Goal: Information Seeking & Learning: Learn about a topic

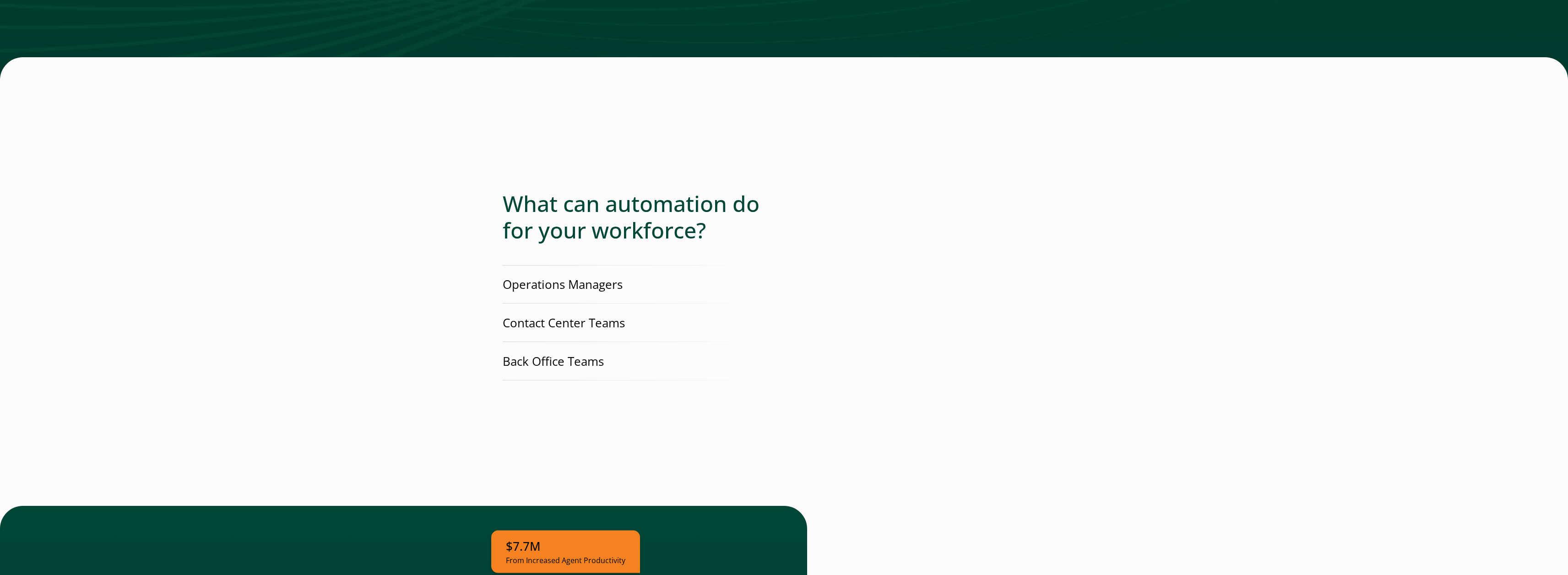
scroll to position [1867, 0]
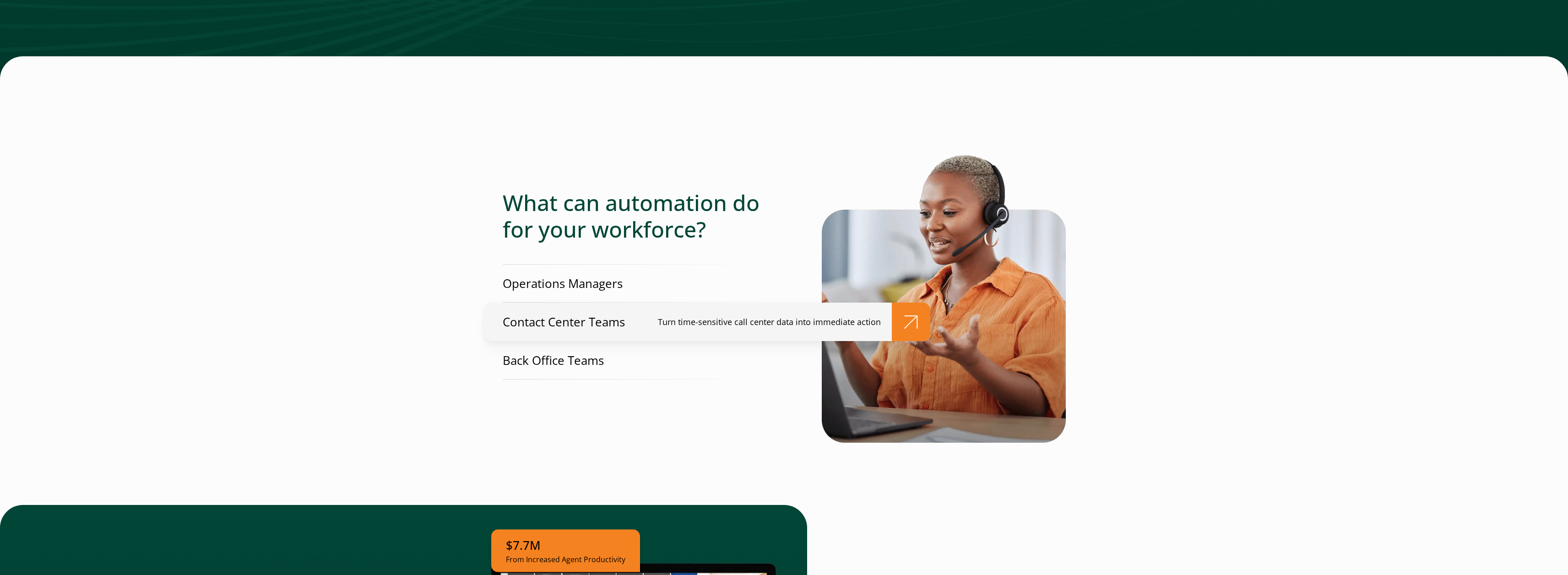
click at [743, 316] on p "Turn time-sensitive call center data into immediate action" at bounding box center [769, 322] width 223 height 12
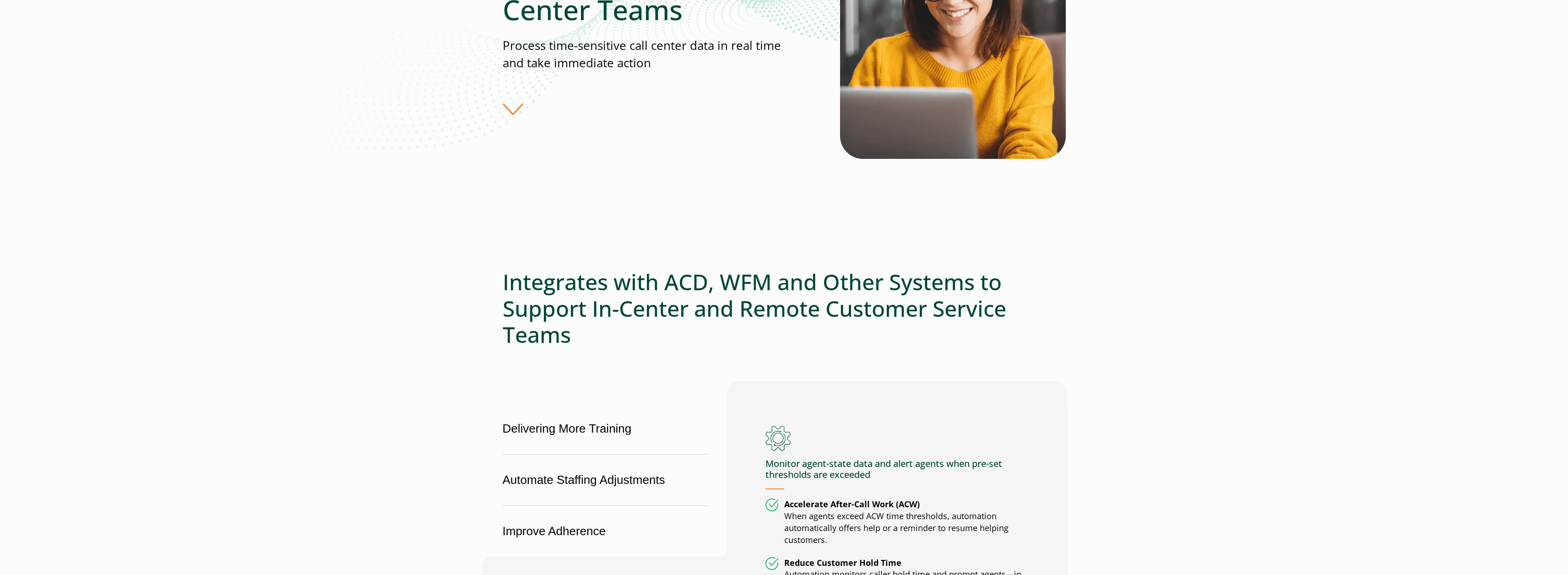
scroll to position [207, 0]
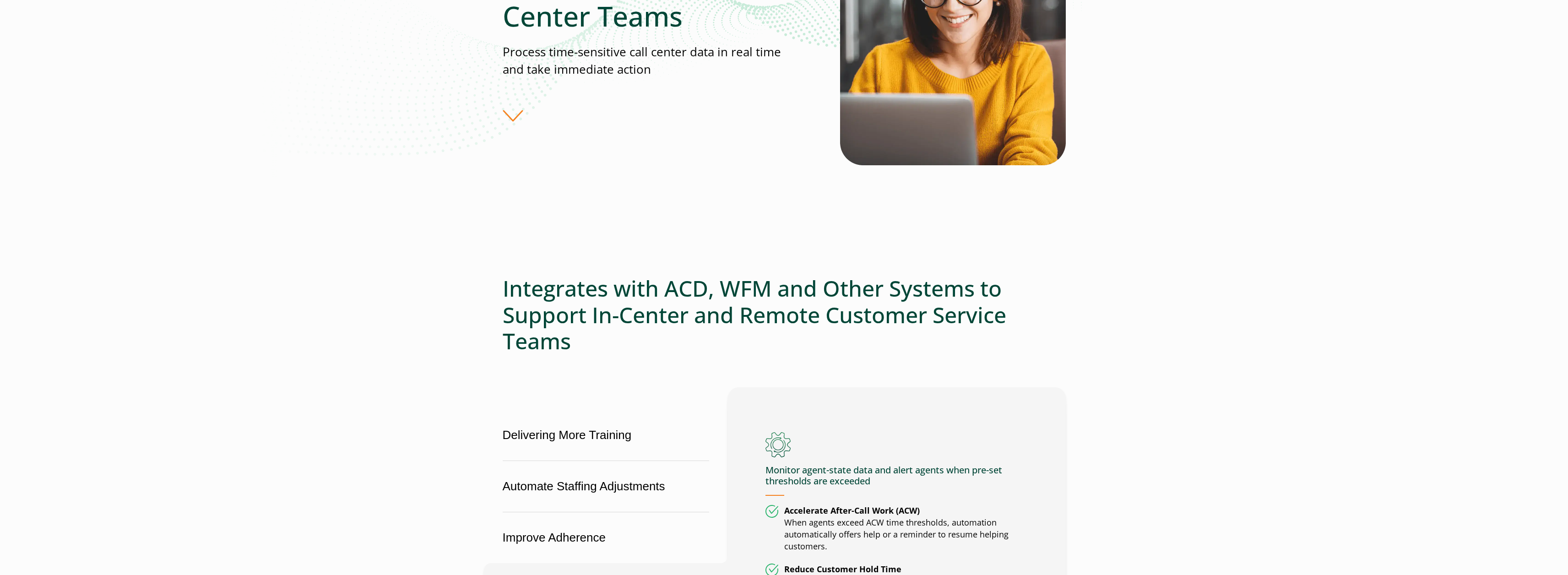
click at [517, 110] on div "Solutions for Contact Center Teams Process time-sensitive call center data in r…" at bounding box center [671, 44] width 337 height 155
click at [513, 121] on div "Solutions for Contact Center Teams Process time-sensitive call center data in r…" at bounding box center [671, 44] width 337 height 155
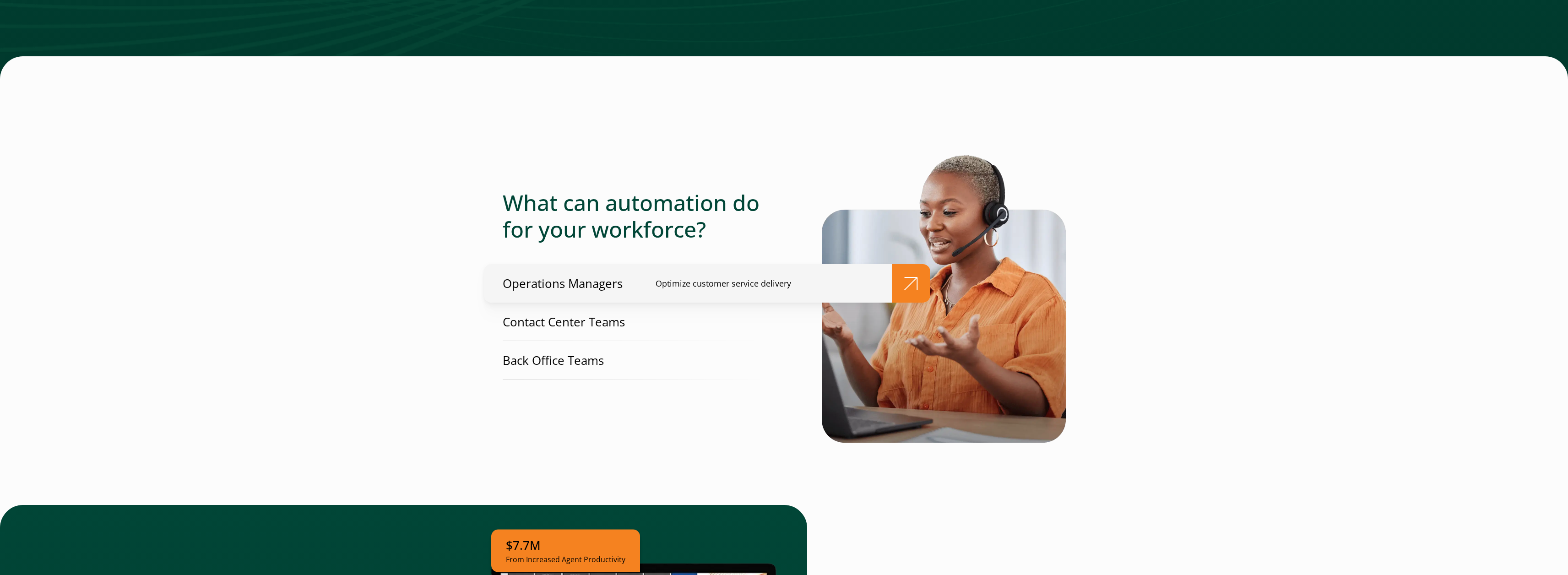
drag, startPoint x: 0, startPoint y: 0, endPoint x: 578, endPoint y: 268, distance: 637.1
click at [579, 275] on p "Operations Managers" at bounding box center [562, 284] width 120 height 17
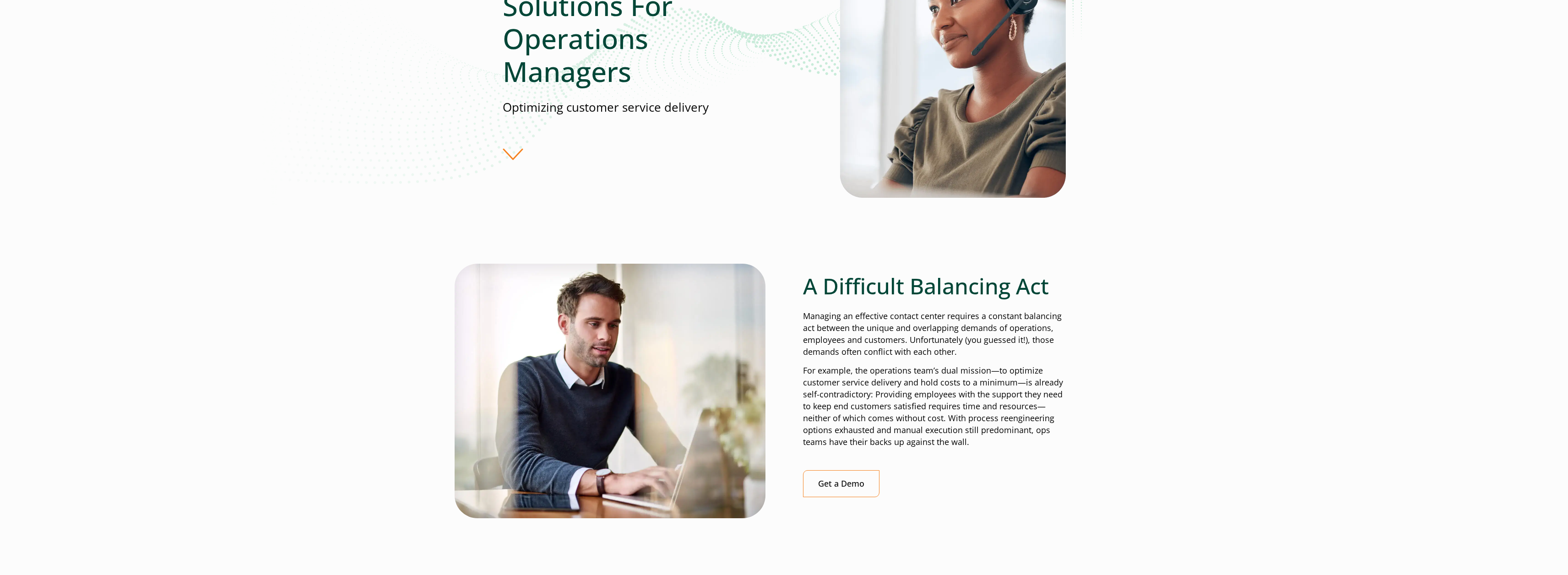
scroll to position [182, 0]
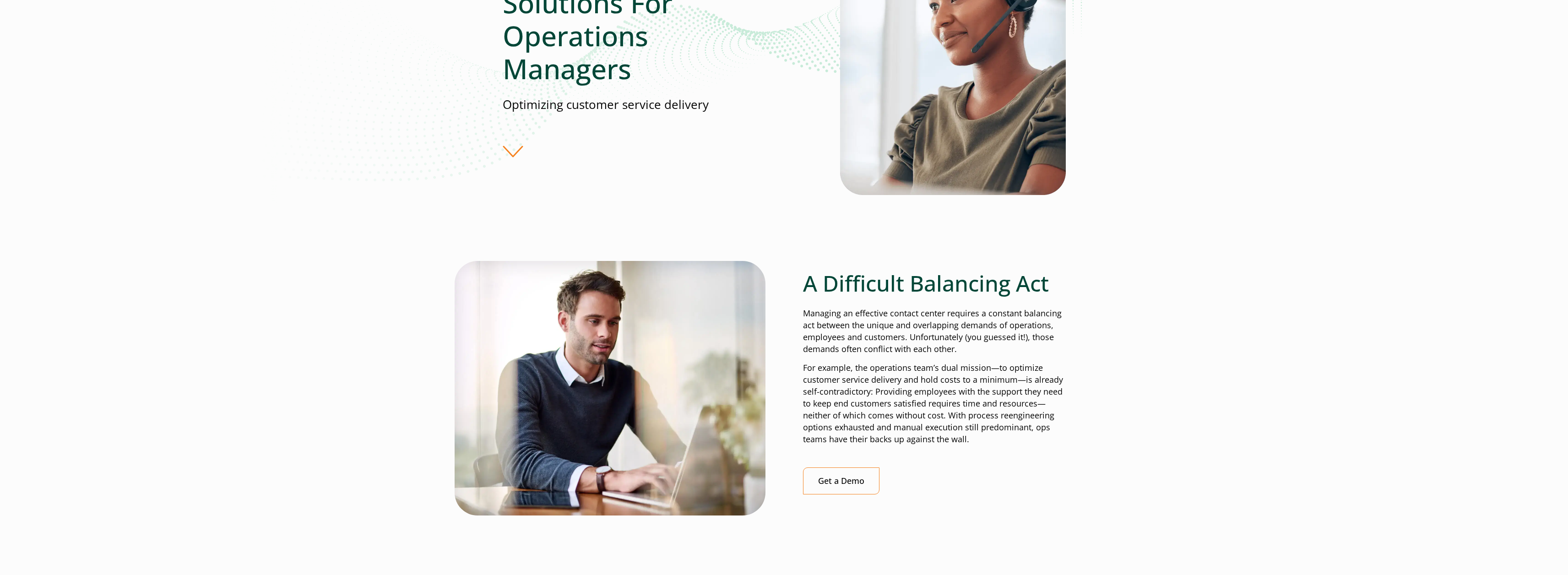
click at [516, 153] on div "Solutions For Operations Managers Optimizing customer service delivery" at bounding box center [671, 71] width 337 height 171
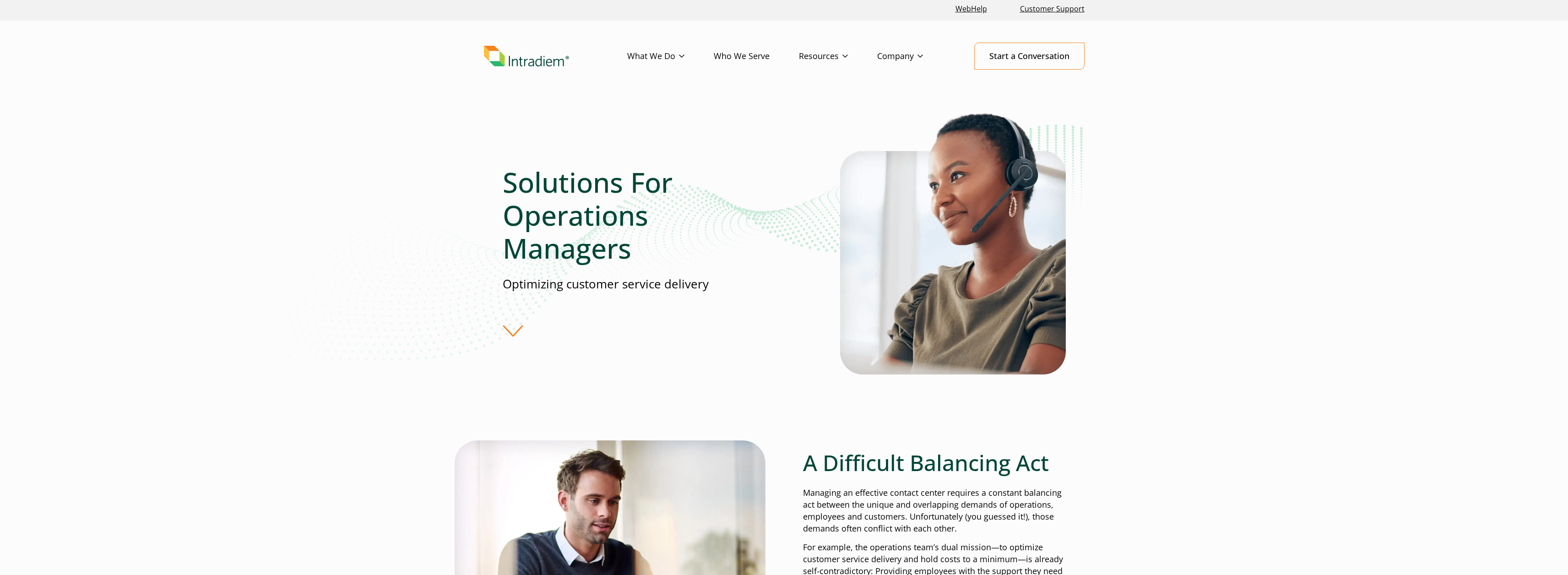
scroll to position [0, 0]
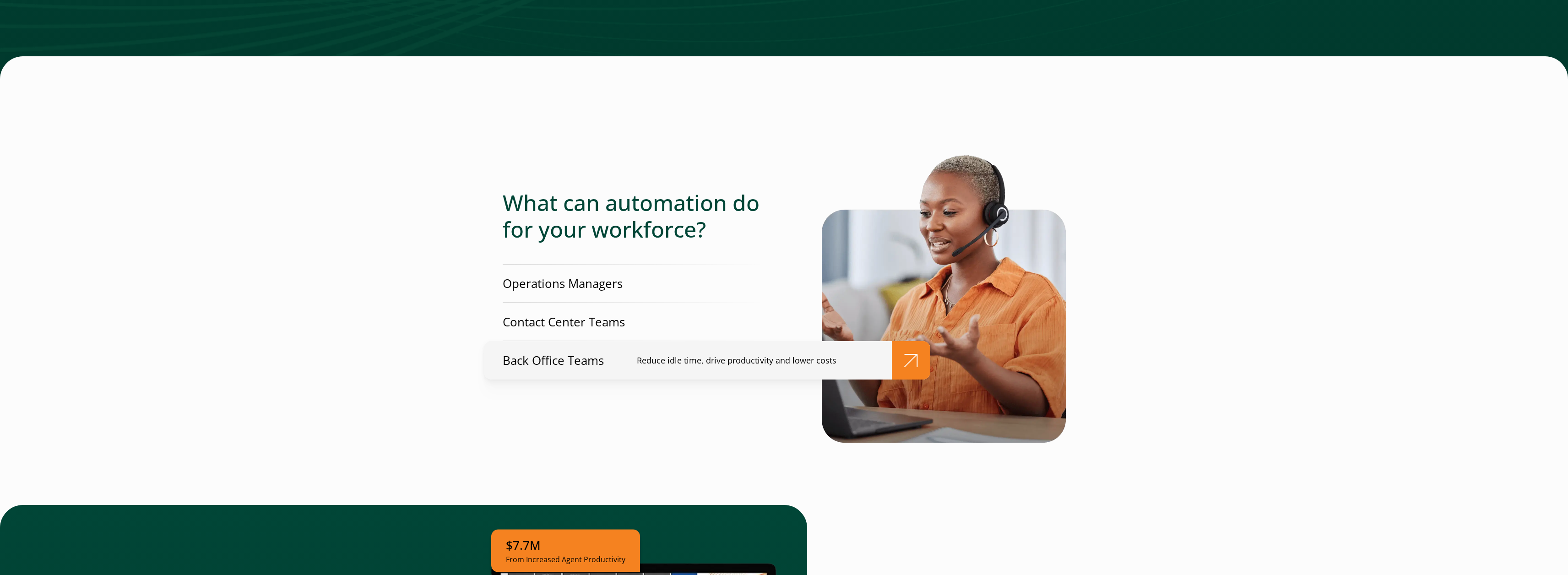
click at [600, 352] on p "Back Office Teams" at bounding box center [553, 360] width 101 height 17
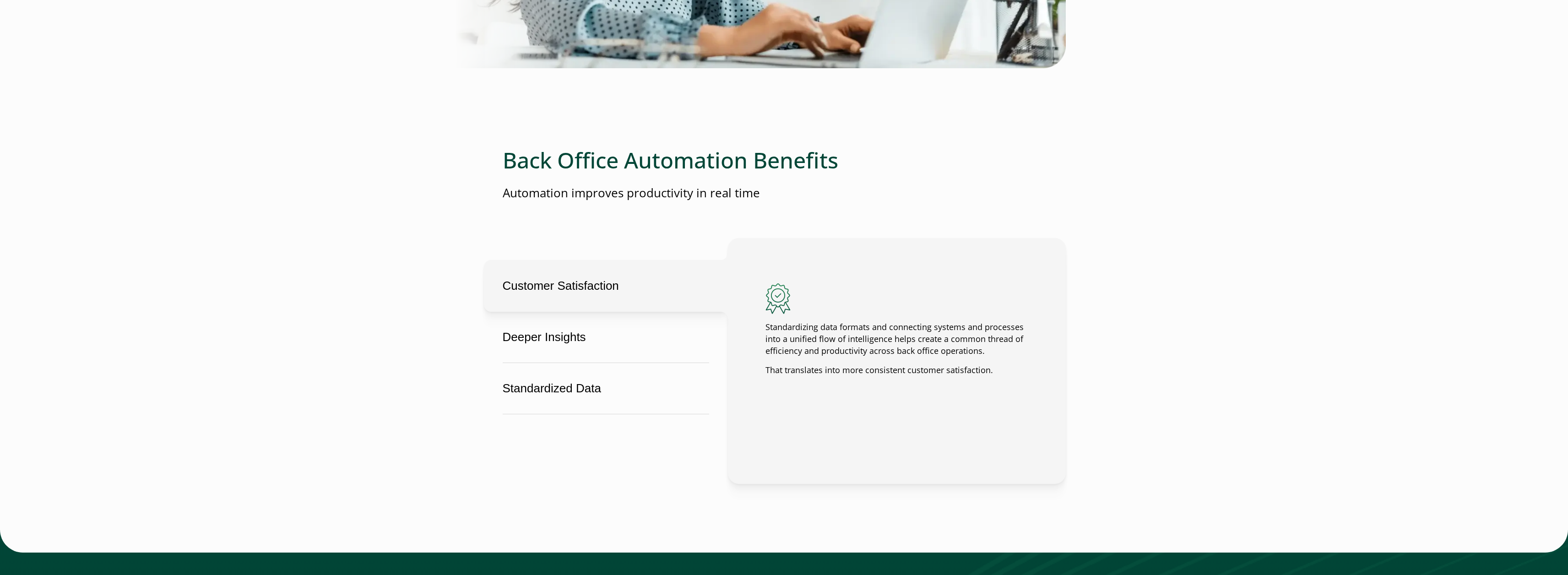
scroll to position [1855, 0]
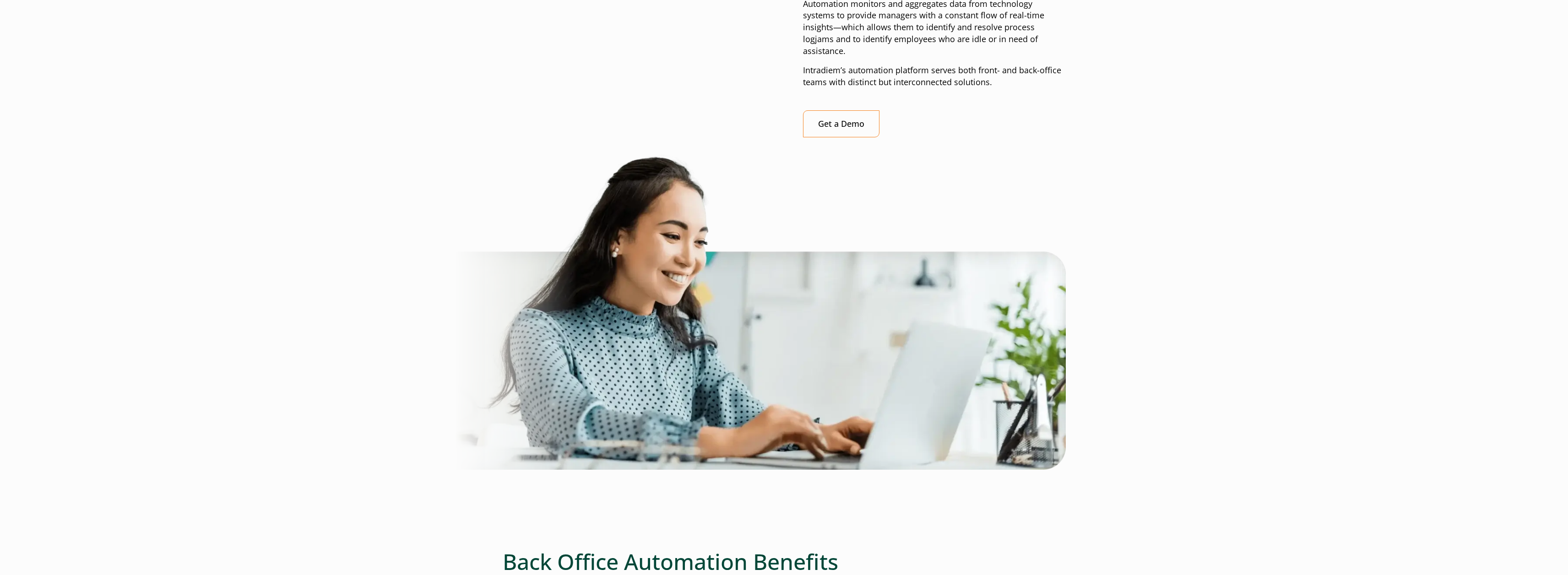
scroll to position [1421, 0]
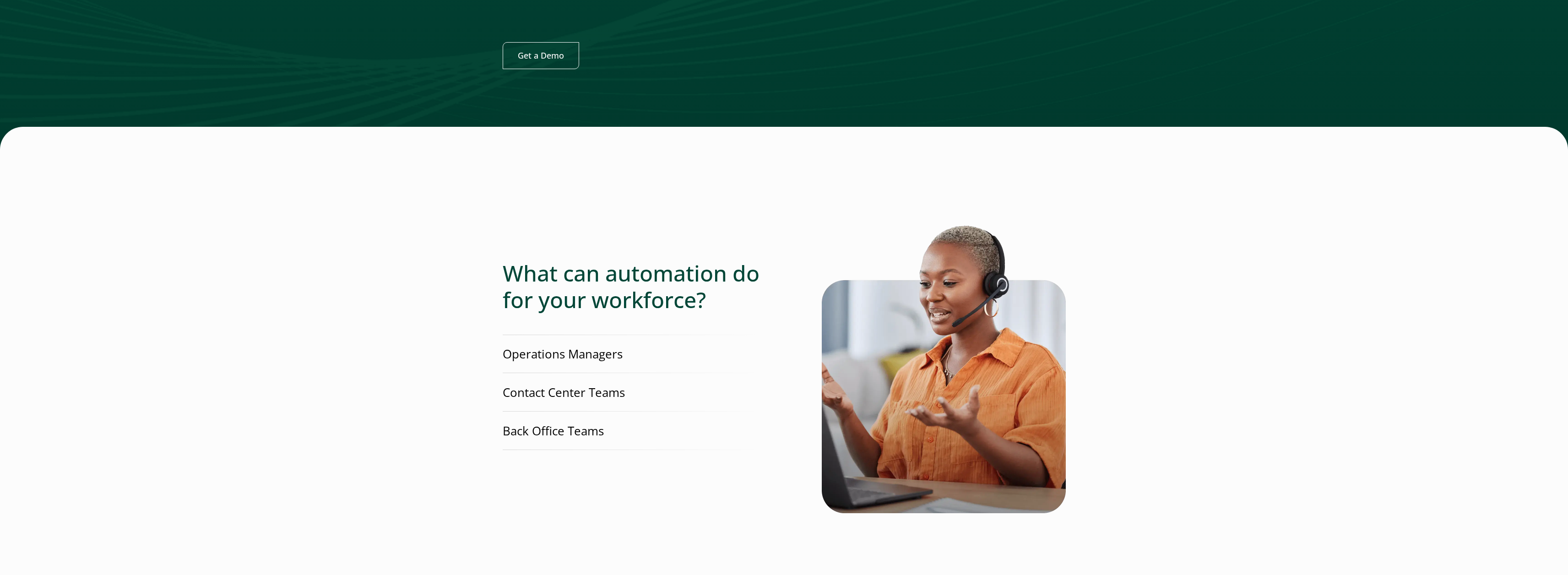
scroll to position [1793, 0]
